Goal: Check status: Check status

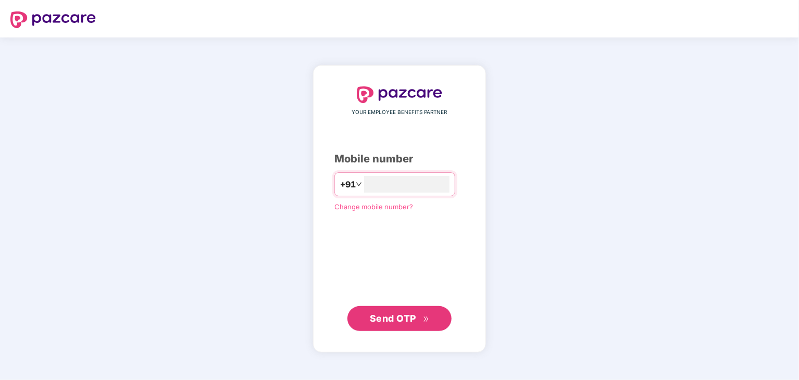
type input "**********"
click at [400, 322] on span "Send OTP" at bounding box center [393, 317] width 46 height 11
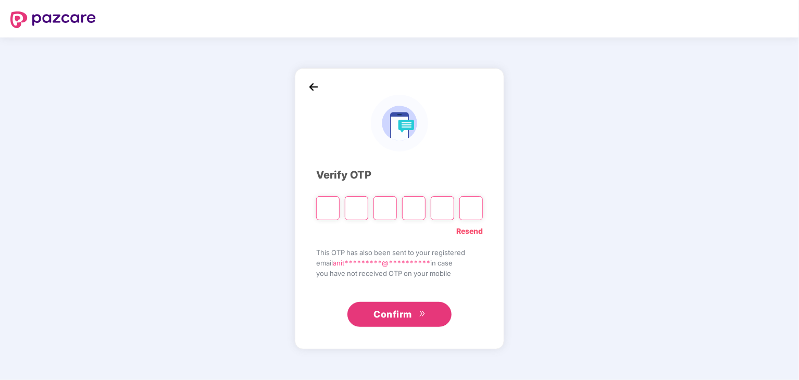
type input "*"
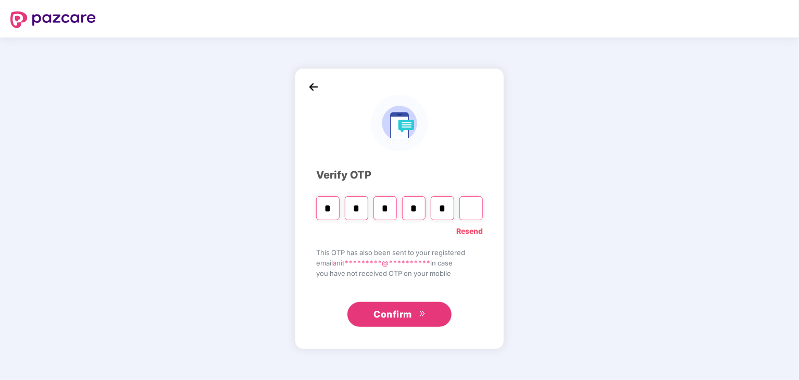
type input "*"
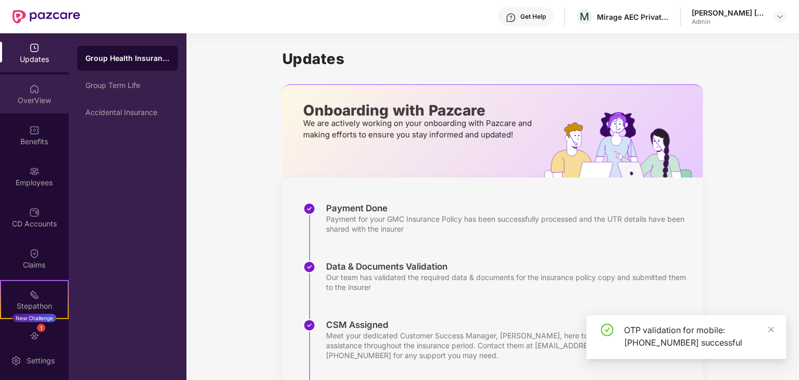
click at [51, 107] on div "OverView" at bounding box center [34, 93] width 69 height 39
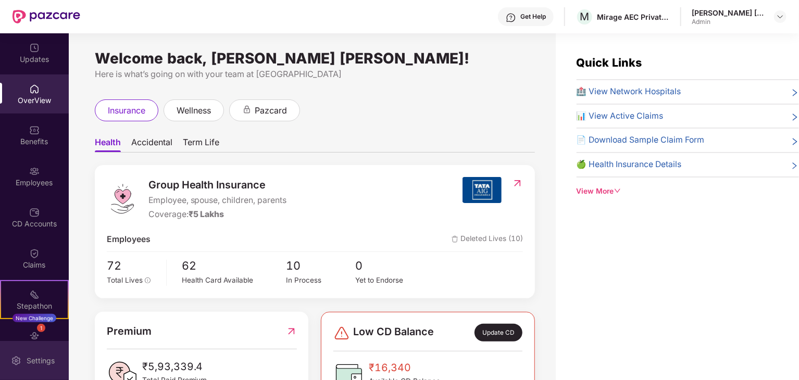
click at [37, 343] on div "Settings" at bounding box center [34, 360] width 69 height 39
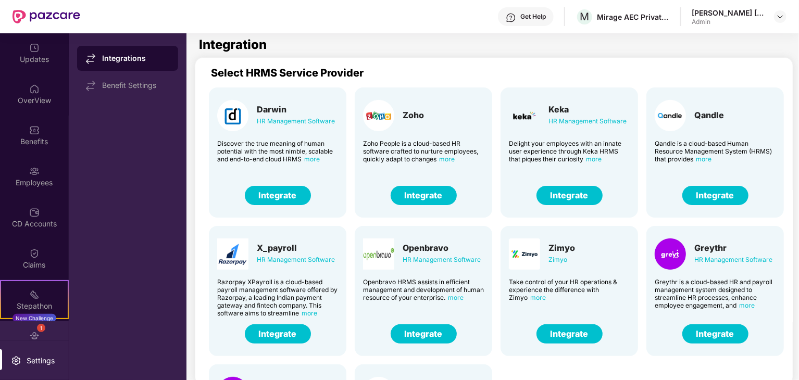
click at [42, 329] on div "1" at bounding box center [41, 328] width 8 height 8
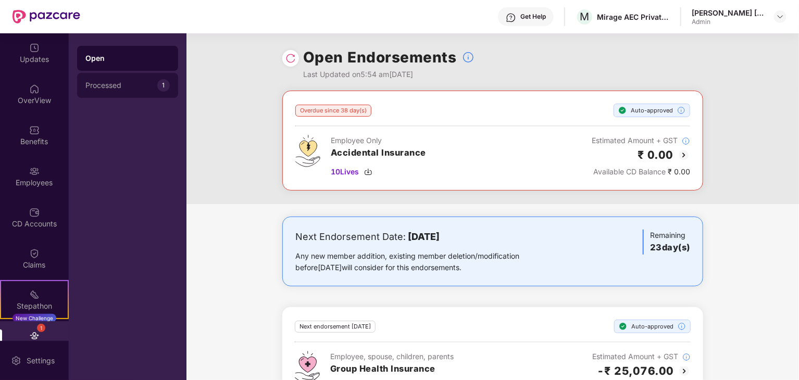
click at [111, 89] on div "Processed" at bounding box center [121, 85] width 72 height 8
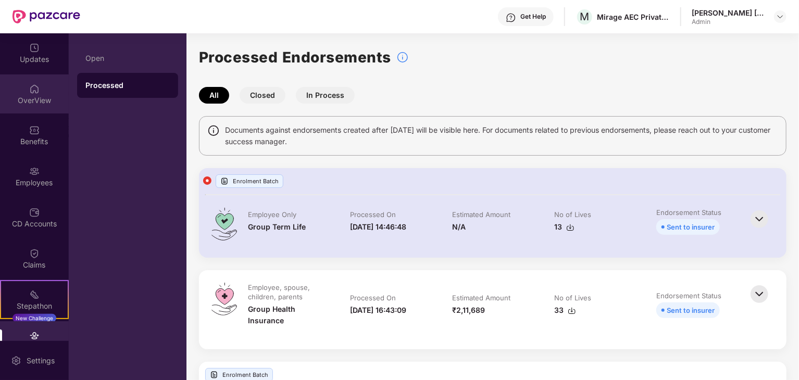
click at [17, 103] on div "OverView" at bounding box center [34, 100] width 69 height 10
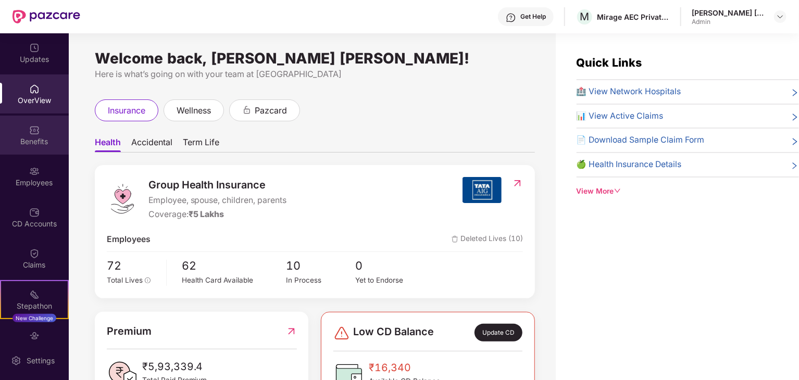
click at [39, 133] on div "Benefits" at bounding box center [34, 135] width 69 height 39
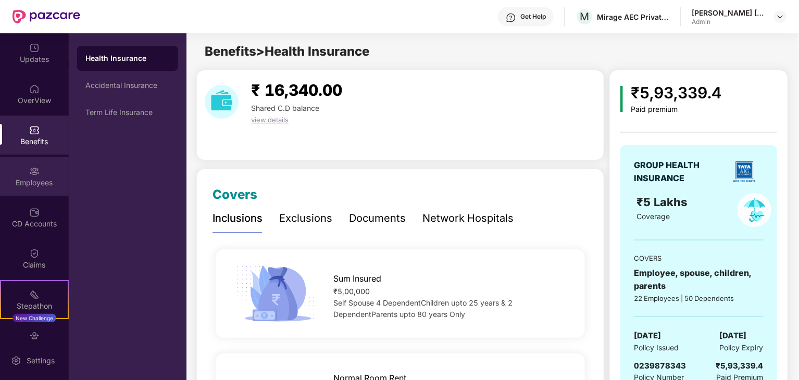
click at [32, 182] on div "Employees" at bounding box center [34, 183] width 69 height 10
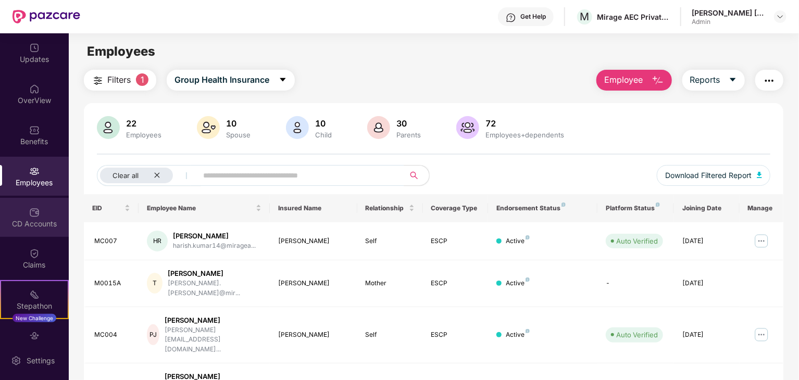
click at [29, 215] on img at bounding box center [34, 212] width 10 height 10
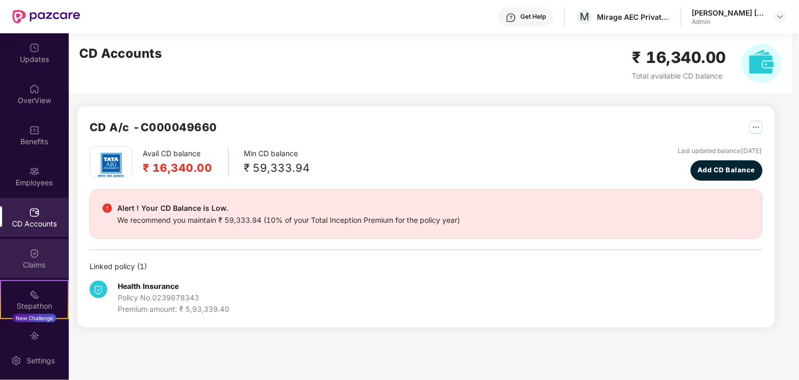
click at [19, 270] on div "Claims" at bounding box center [34, 258] width 69 height 39
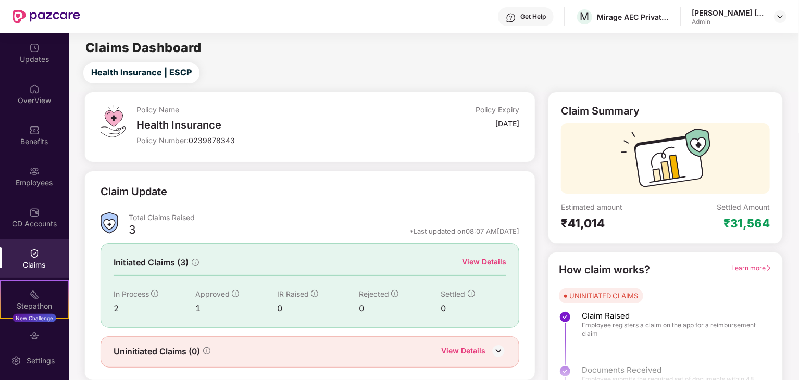
scroll to position [27, 0]
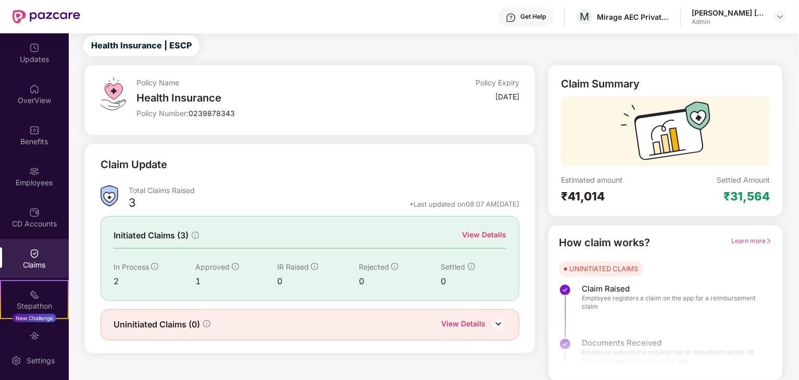
click at [495, 234] on div "View Details" at bounding box center [484, 234] width 44 height 11
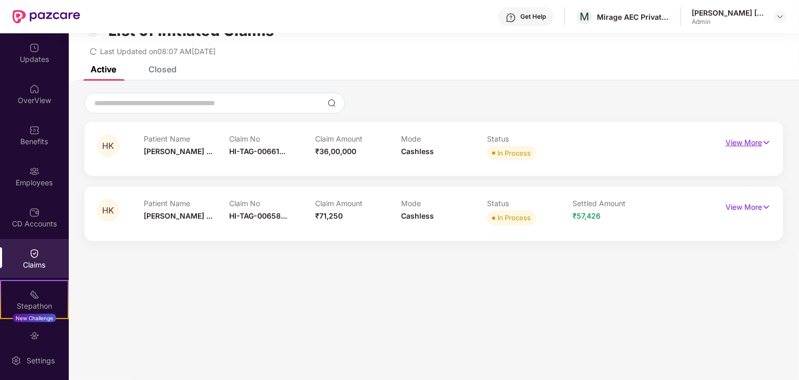
click at [762, 143] on img at bounding box center [766, 142] width 9 height 11
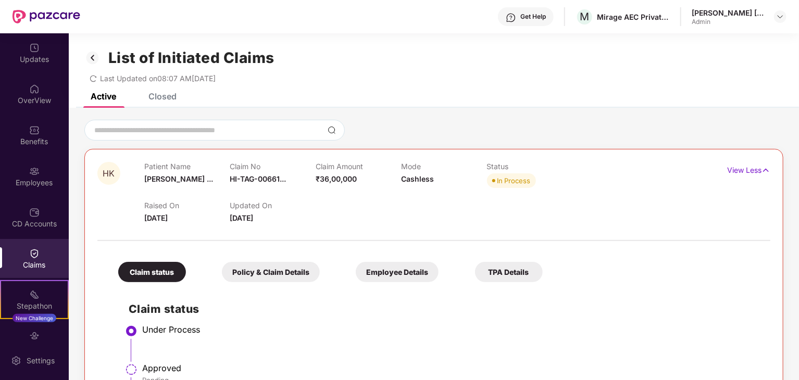
click at [295, 270] on div "Policy & Claim Details" at bounding box center [271, 272] width 98 height 20
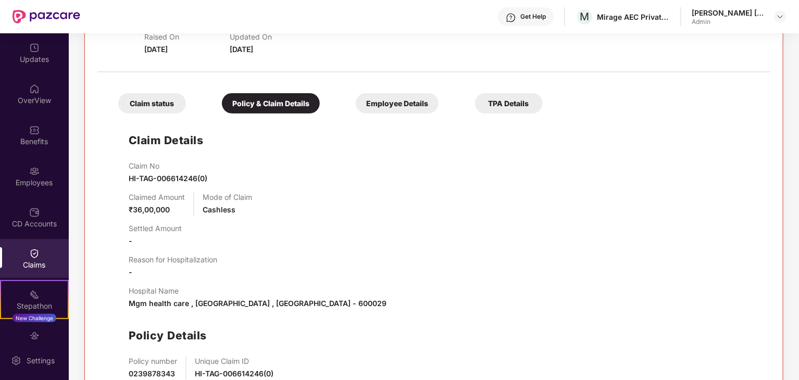
scroll to position [168, 0]
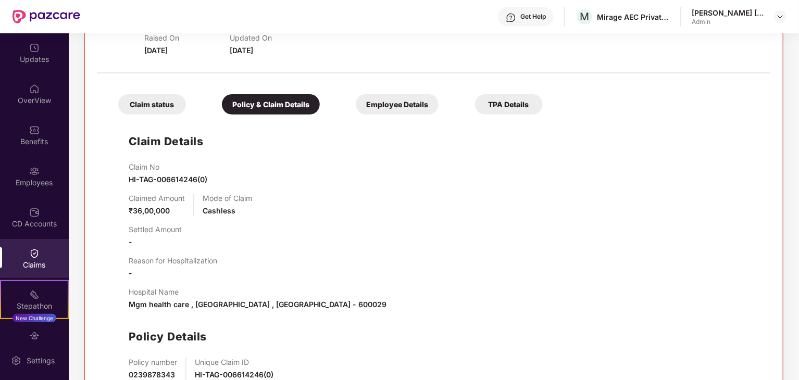
click at [396, 113] on div "Employee Details" at bounding box center [397, 104] width 83 height 20
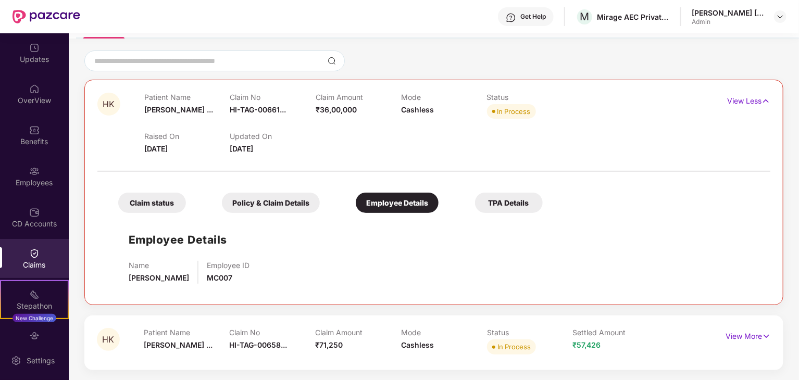
click at [507, 207] on div "TPA Details" at bounding box center [509, 203] width 68 height 20
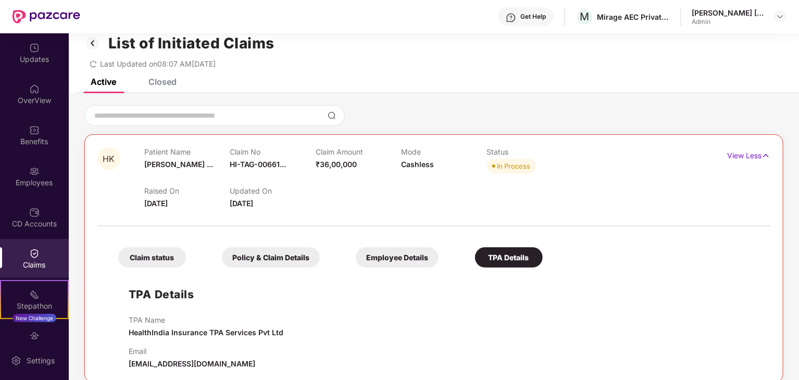
scroll to position [15, 0]
click at [252, 257] on div "Policy & Claim Details" at bounding box center [271, 257] width 98 height 20
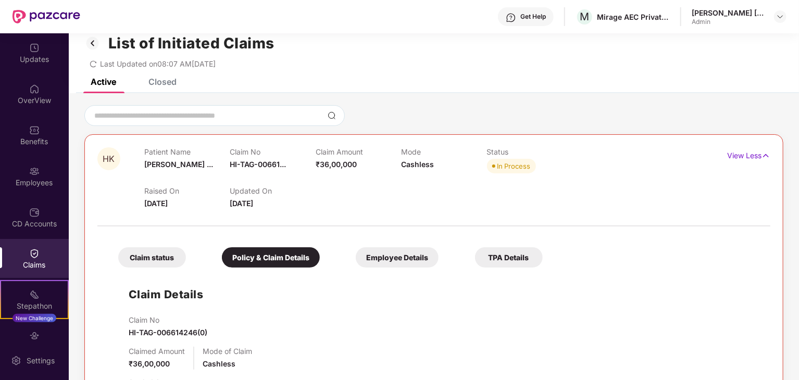
click at [385, 262] on div "Employee Details" at bounding box center [397, 257] width 83 height 20
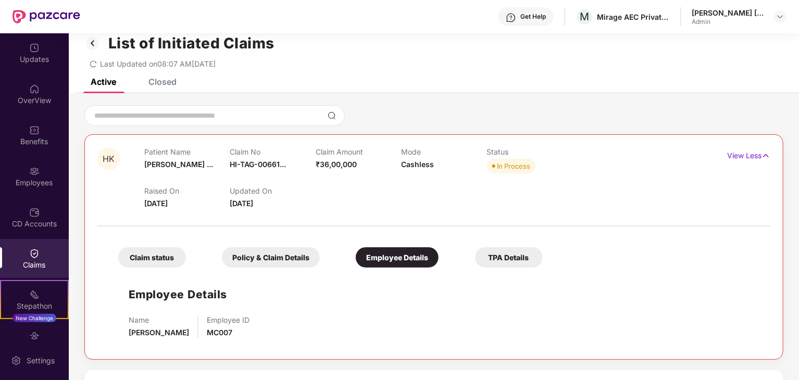
scroll to position [69, 0]
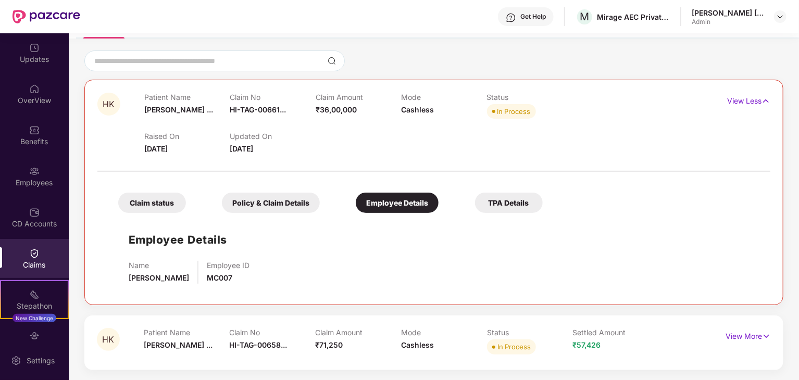
click at [139, 195] on div "Claim status" at bounding box center [152, 203] width 68 height 20
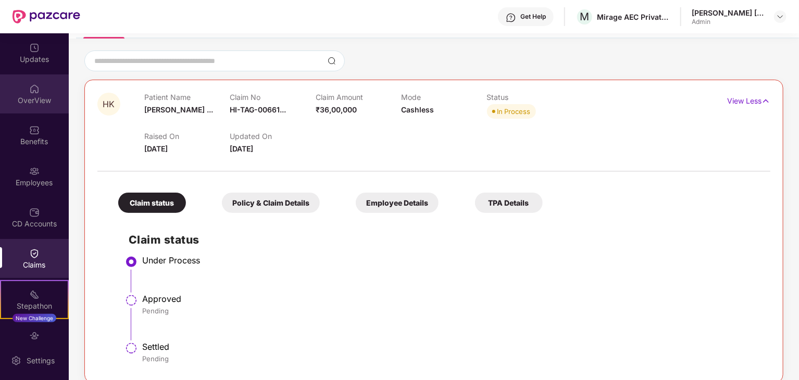
click at [28, 96] on div "OverView" at bounding box center [34, 100] width 69 height 10
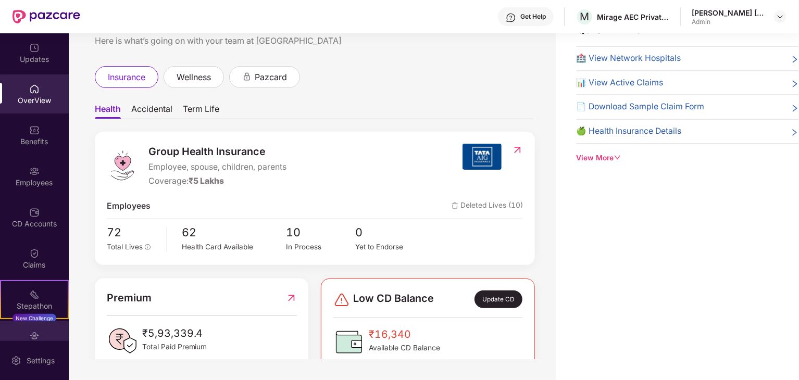
click at [34, 331] on img at bounding box center [34, 336] width 10 height 10
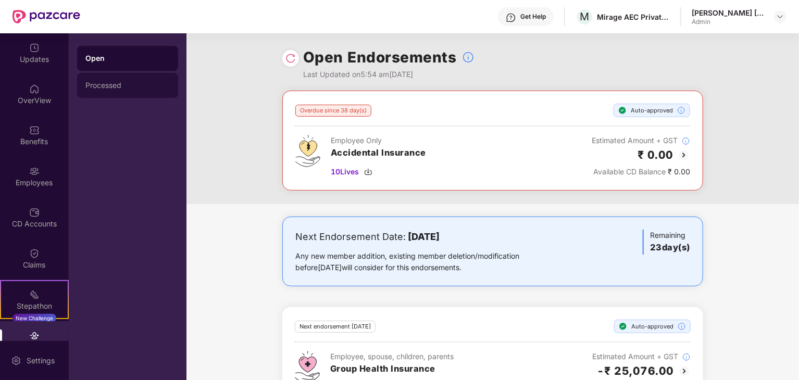
click at [137, 88] on div "Processed" at bounding box center [127, 85] width 84 height 8
